Goal: Task Accomplishment & Management: Manage account settings

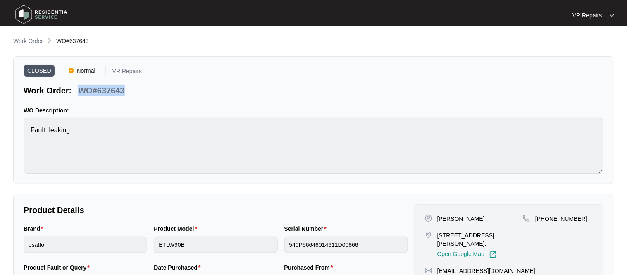
scroll to position [16, 0]
click at [27, 41] on p "Work Order" at bounding box center [28, 41] width 30 height 8
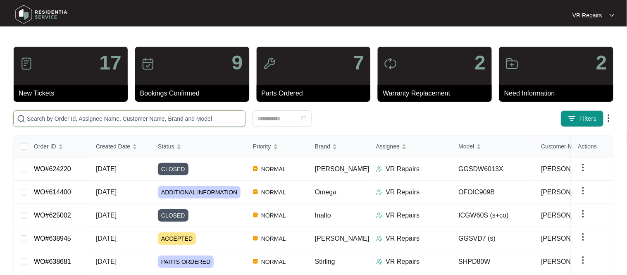
click at [103, 119] on input "text" at bounding box center [134, 118] width 215 height 9
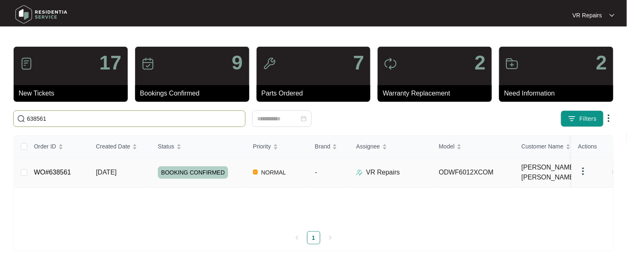
type input "638561"
click at [62, 170] on link "WO#638561" at bounding box center [52, 172] width 37 height 7
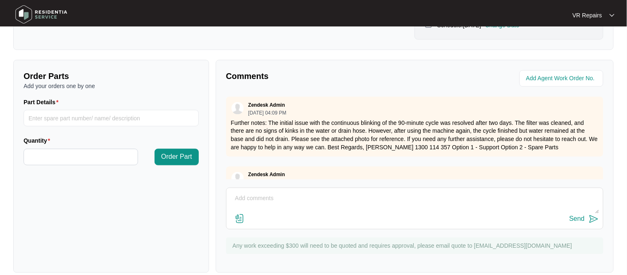
scroll to position [273, 0]
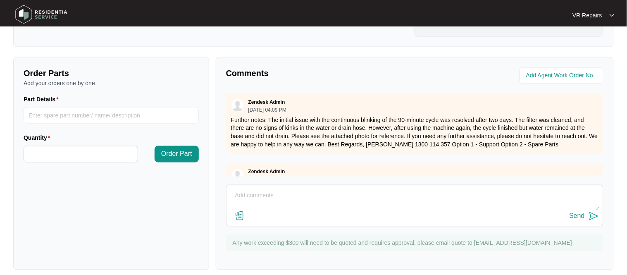
click at [264, 189] on textarea at bounding box center [415, 199] width 368 height 21
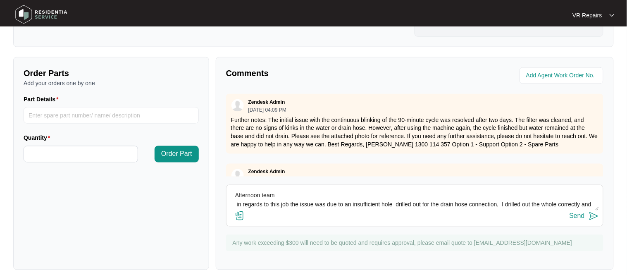
scroll to position [6, 0]
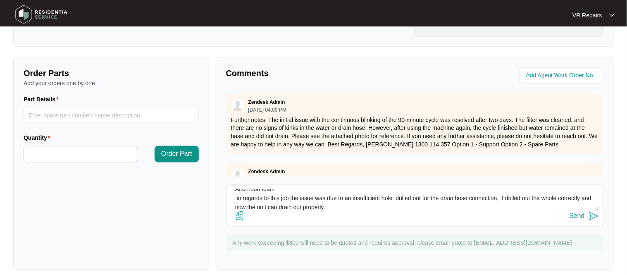
click at [509, 190] on textarea "Afternoon team in regards to this job the issue was due to an insufficient hole…" at bounding box center [415, 199] width 368 height 21
click at [554, 189] on textarea "Afternoon team in regards to this job the issue was due to an insufficient hole…" at bounding box center [415, 199] width 368 height 21
click at [399, 190] on textarea "Afternoon team in regards to this job the issue was due to an insufficient hole…" at bounding box center [415, 199] width 368 height 21
click at [330, 196] on textarea "Afternoon team in regards to this job the issue was due to an insufficient hole…" at bounding box center [415, 199] width 368 height 21
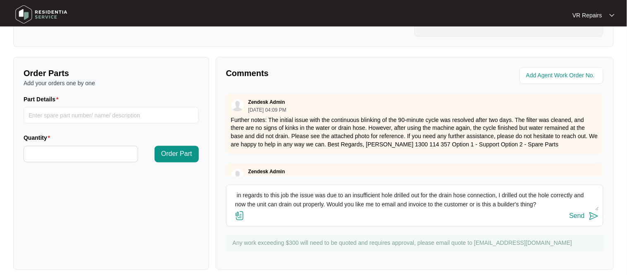
scroll to position [25, 0]
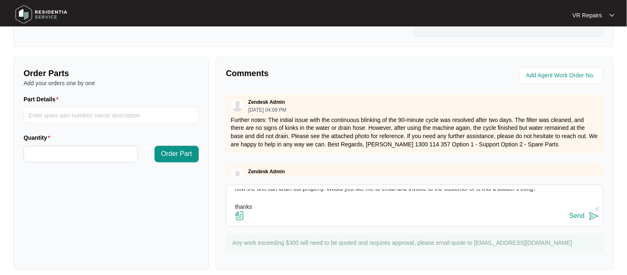
type textarea "Afternoon team in regards to this job the issue was due to an insufficient hole…"
click at [583, 212] on div "Send" at bounding box center [576, 215] width 15 height 7
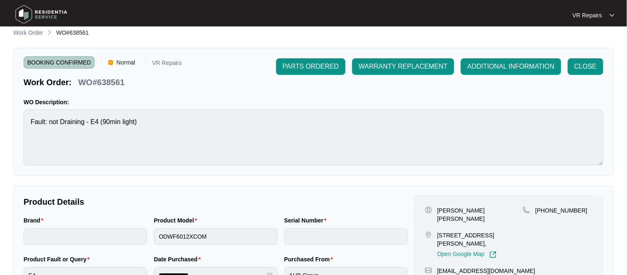
scroll to position [0, 0]
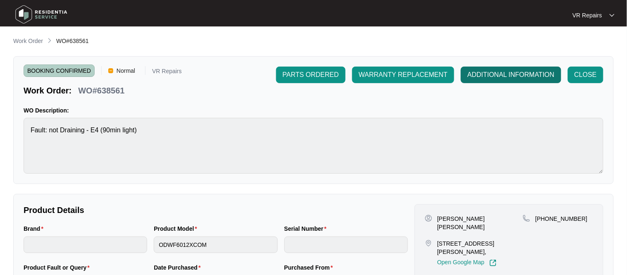
click at [502, 78] on span "ADDITIONAL INFORMATION" at bounding box center [510, 75] width 87 height 10
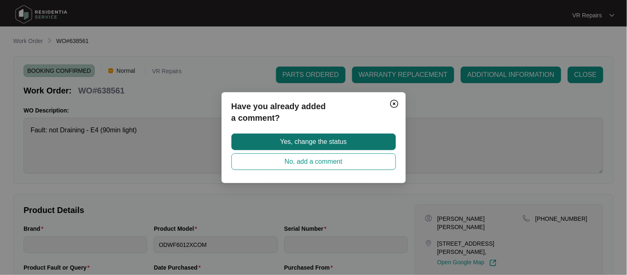
click at [364, 139] on button "Yes, change the status" at bounding box center [313, 141] width 164 height 17
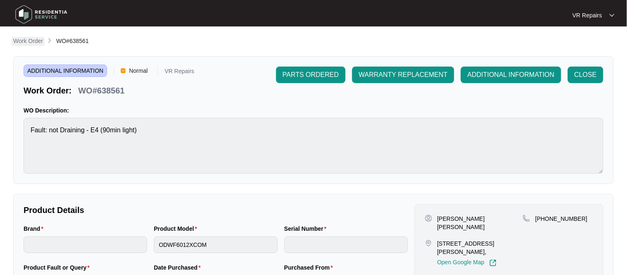
click at [32, 41] on p "Work Order" at bounding box center [28, 41] width 30 height 8
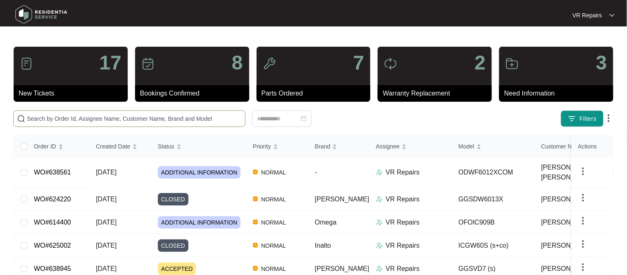
click at [56, 121] on input "text" at bounding box center [134, 118] width 215 height 9
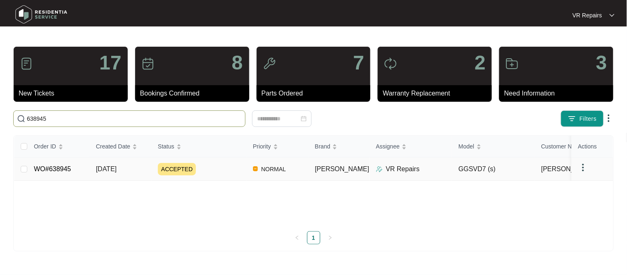
type input "638945"
click at [57, 170] on link "WO#638945" at bounding box center [52, 168] width 37 height 7
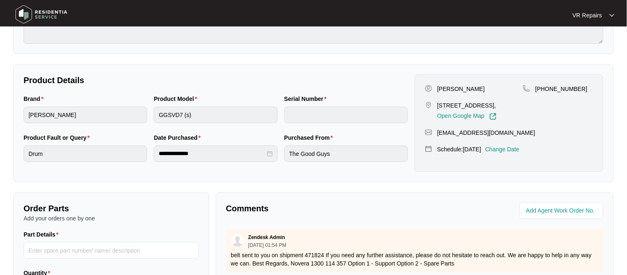
scroll to position [128, 0]
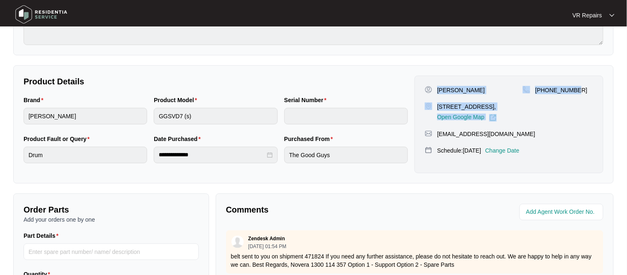
drag, startPoint x: 437, startPoint y: 90, endPoint x: 581, endPoint y: 84, distance: 143.5
click at [581, 84] on div "[PERSON_NAME] 24 spirit bvd [GEOGRAPHIC_DATA] 3977, Open Google Map [PHONE_NUMB…" at bounding box center [508, 125] width 189 height 98
copy div "[PERSON_NAME] [STREET_ADDRESS], Open Google Map [PHONE_NUMBER]"
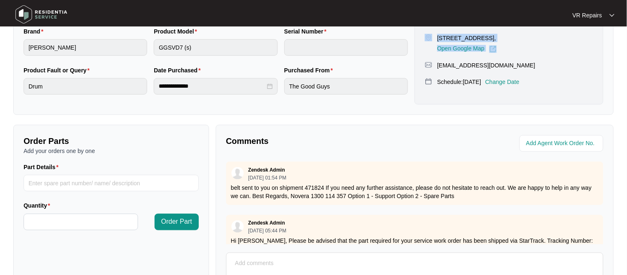
scroll to position [274, 0]
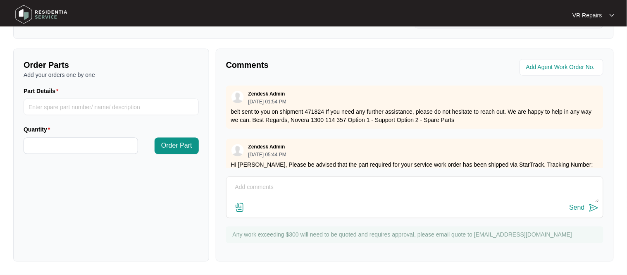
click at [253, 187] on textarea at bounding box center [415, 191] width 368 height 21
click at [579, 207] on div "Send" at bounding box center [576, 207] width 15 height 7
click at [285, 187] on textarea at bounding box center [415, 191] width 368 height 21
type textarea "Replaced broken belt, refer to invoice number 2447"
click at [574, 211] on div "Send" at bounding box center [576, 207] width 15 height 7
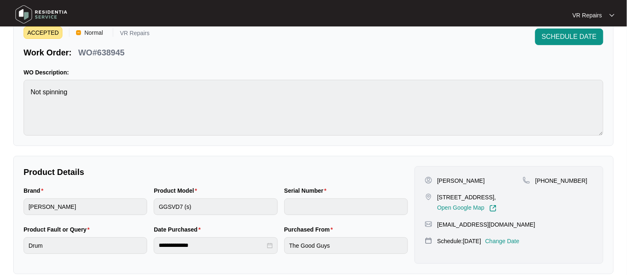
scroll to position [0, 0]
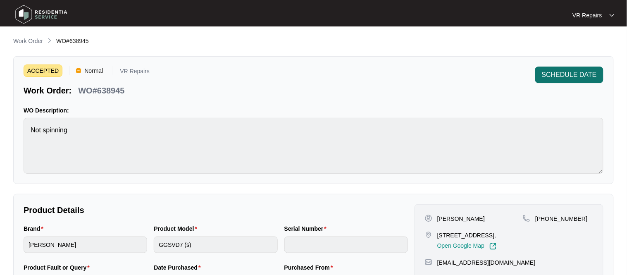
click at [566, 71] on span "SCHEDULE DATE" at bounding box center [569, 75] width 55 height 10
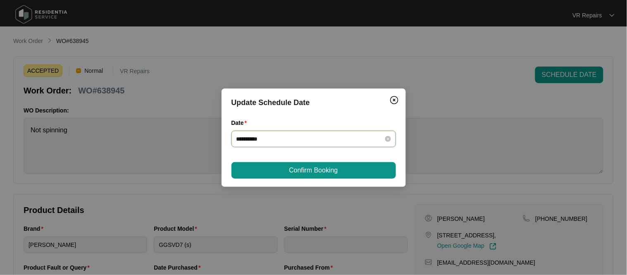
click at [360, 139] on input "**********" at bounding box center [308, 138] width 145 height 9
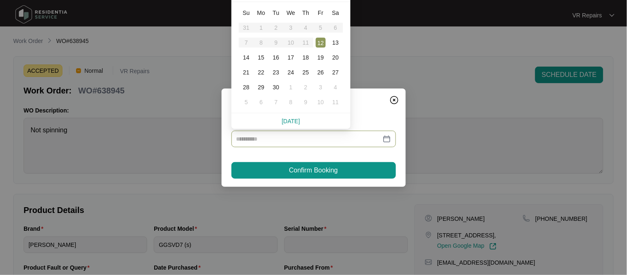
type input "**********"
click at [282, 119] on link "[DATE]" at bounding box center [291, 121] width 18 height 7
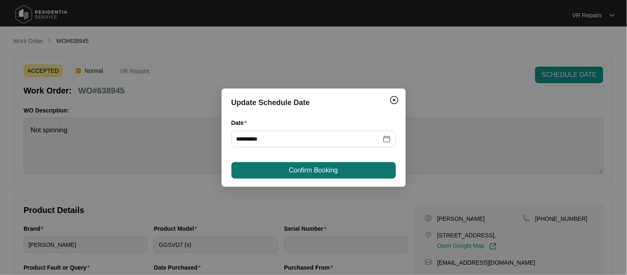
click at [309, 171] on span "Confirm Booking" at bounding box center [313, 170] width 49 height 10
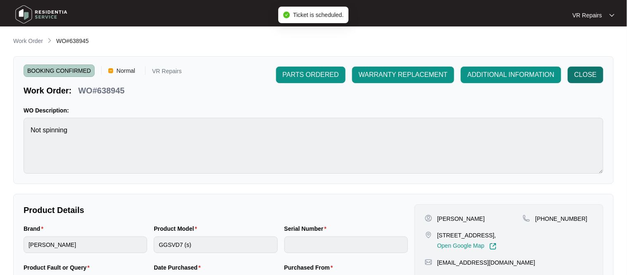
click at [575, 75] on span "CLOSE" at bounding box center [585, 75] width 22 height 10
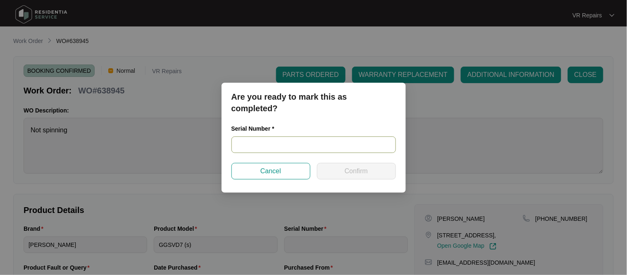
paste input "541N536740144025L00196"
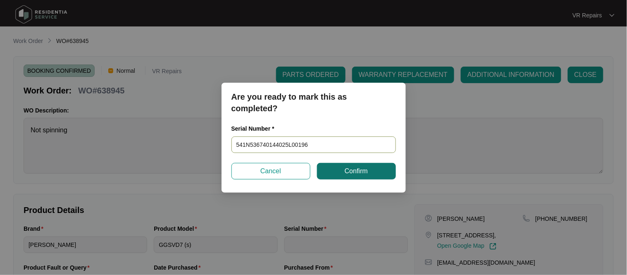
type input "541N536740144025L00196"
click at [346, 173] on span "Confirm" at bounding box center [356, 171] width 23 height 10
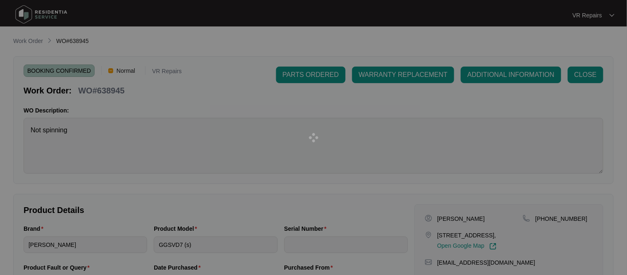
type input "541N536740144025L00196"
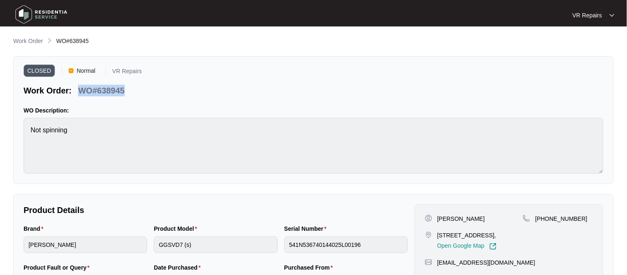
drag, startPoint x: 125, startPoint y: 91, endPoint x: 81, endPoint y: 96, distance: 44.9
click at [81, 96] on div "WO#638945" at bounding box center [101, 89] width 53 height 14
copy p "WO#638945"
click at [23, 37] on p "Work Order" at bounding box center [28, 41] width 30 height 8
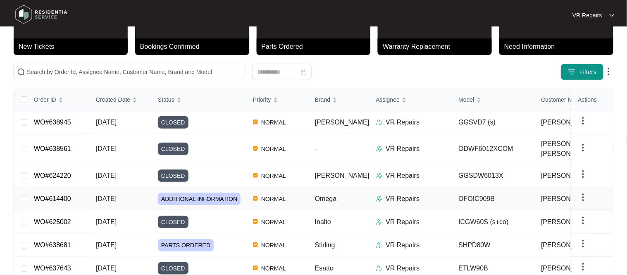
scroll to position [48, 0]
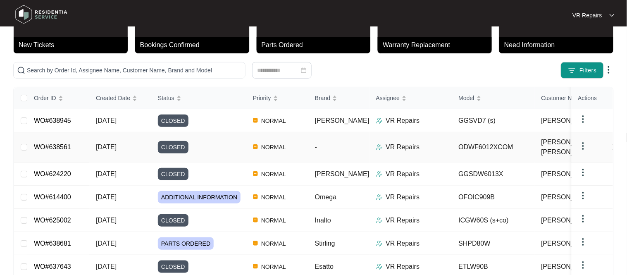
click at [61, 144] on link "WO#638561" at bounding box center [52, 146] width 37 height 7
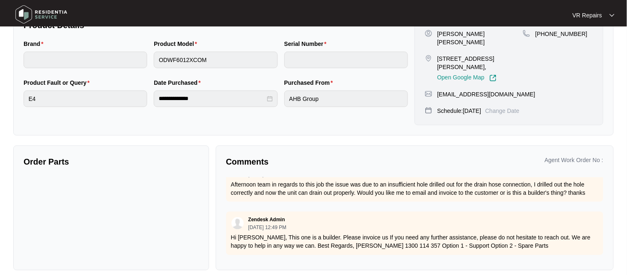
scroll to position [168, 0]
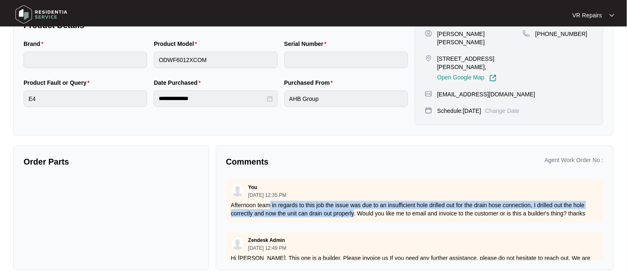
drag, startPoint x: 272, startPoint y: 197, endPoint x: 357, endPoint y: 209, distance: 85.1
click at [357, 209] on div "You [DATE] 12:35 PM Afternoon team in regards to this job the issue was due to …" at bounding box center [414, 200] width 377 height 43
copy p "in regards to this job the issue was due to an insufficient hole drilled out fo…"
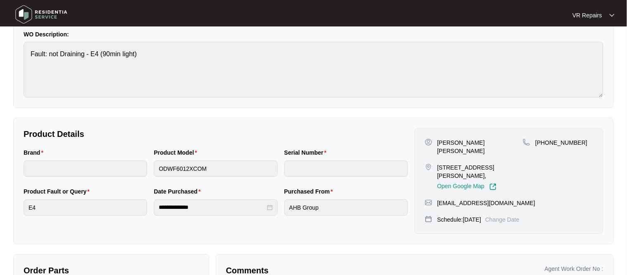
scroll to position [98, 0]
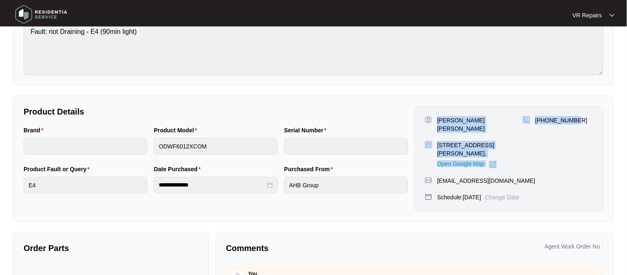
drag, startPoint x: 438, startPoint y: 120, endPoint x: 585, endPoint y: 115, distance: 147.2
click at [585, 116] on div "[PERSON_NAME] [PERSON_NAME] [STREET_ADDRESS][PERSON_NAME], Open Google Map [PHO…" at bounding box center [509, 142] width 168 height 52
copy div "[PERSON_NAME] [PERSON_NAME] [STREET_ADDRESS][PERSON_NAME], Open Google Map [PHO…"
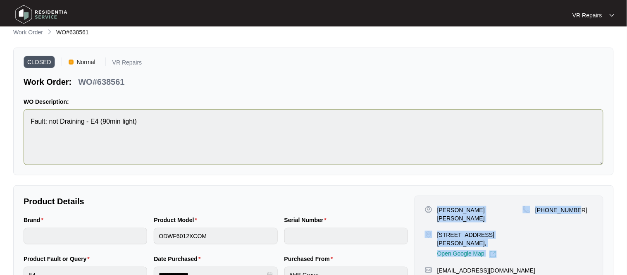
scroll to position [0, 0]
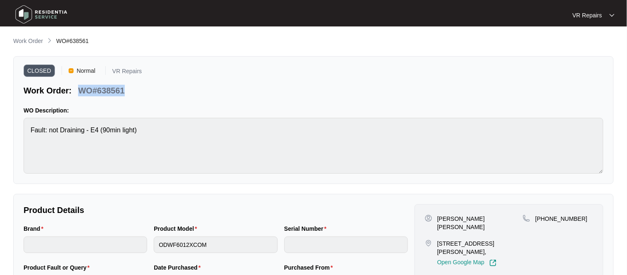
drag, startPoint x: 124, startPoint y: 89, endPoint x: 81, endPoint y: 96, distance: 43.9
click at [81, 96] on p "WO#638561" at bounding box center [101, 91] width 46 height 12
copy p "WO#638561"
